Goal: Contribute content: Contribute content

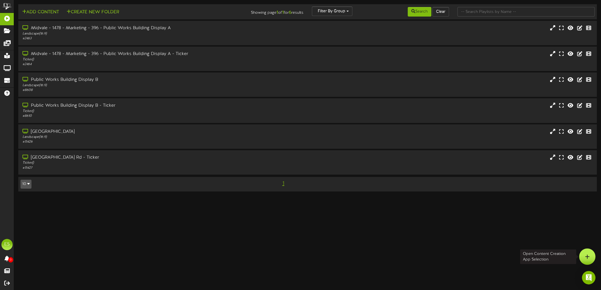
click at [584, 260] on div at bounding box center [587, 257] width 16 height 16
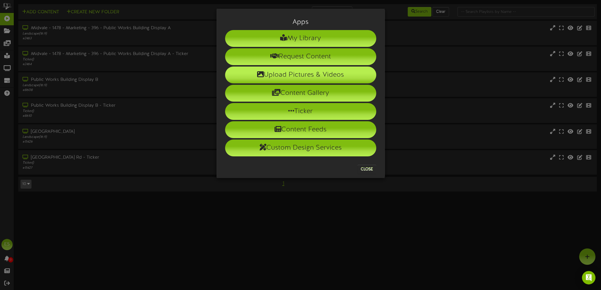
click at [301, 71] on li "Upload Pictures & Videos" at bounding box center [300, 75] width 151 height 17
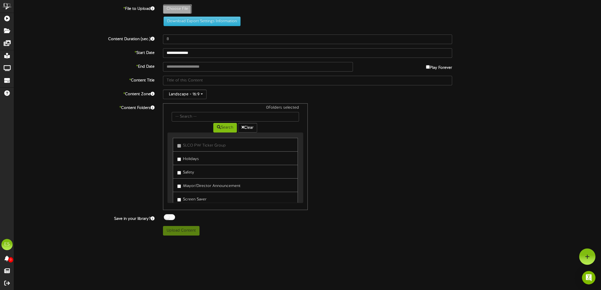
type input "**********"
type input "JeffersonThomson"
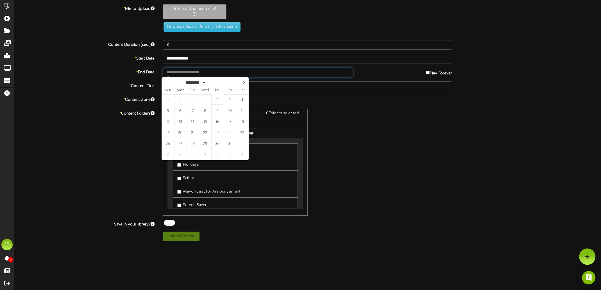
click at [187, 71] on input "text" at bounding box center [258, 73] width 190 height 10
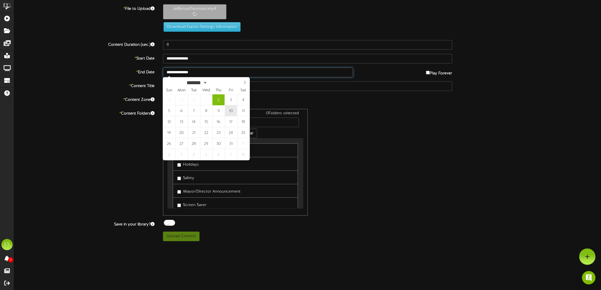
type input "**********"
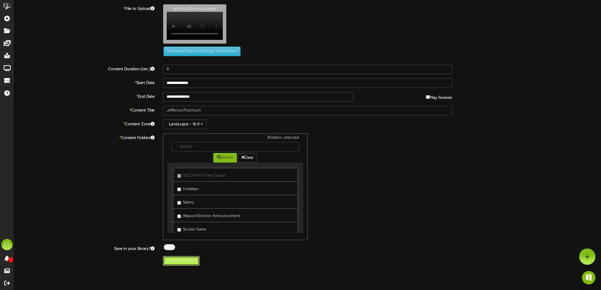
click at [182, 264] on button "Upload Content" at bounding box center [181, 261] width 37 height 10
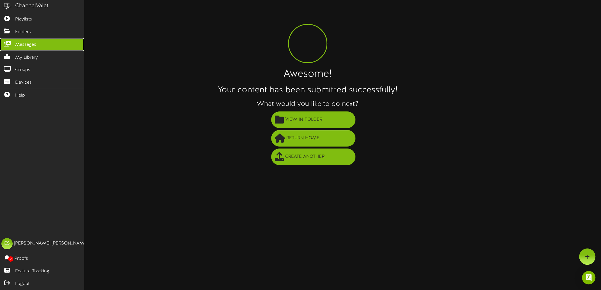
click at [21, 42] on span "Messages" at bounding box center [25, 45] width 21 height 6
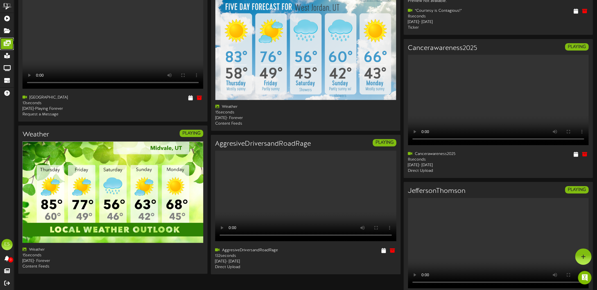
scroll to position [37, 0]
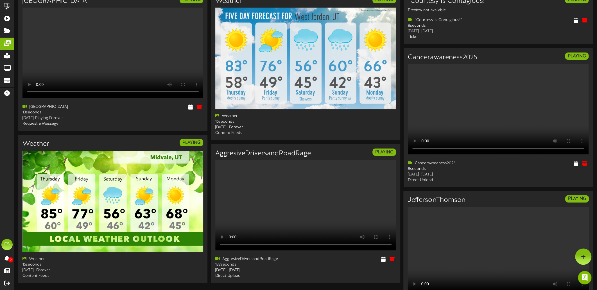
click at [487, 211] on video "Your browser does not support HTML5 video." at bounding box center [497, 252] width 181 height 90
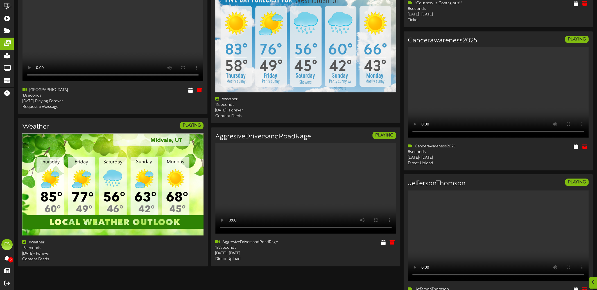
scroll to position [56, 0]
